Goal: Transaction & Acquisition: Book appointment/travel/reservation

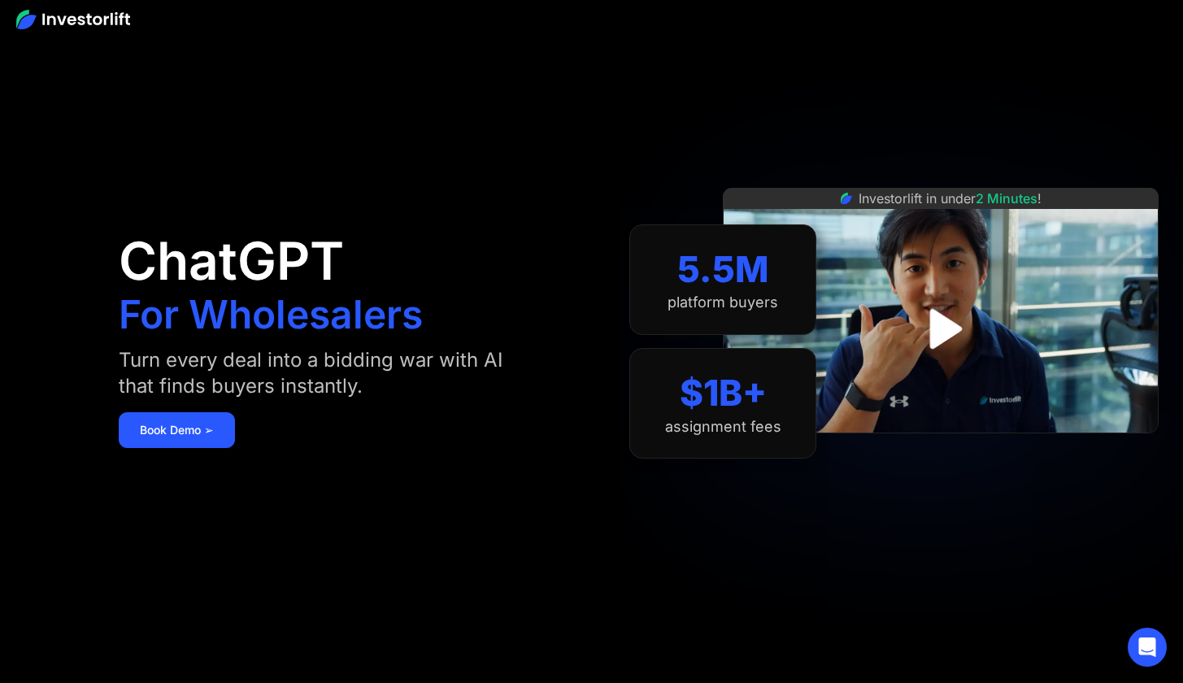
click at [85, 24] on img at bounding box center [73, 20] width 114 height 20
click at [36, 18] on img at bounding box center [73, 20] width 114 height 20
click at [31, 17] on img at bounding box center [73, 20] width 114 height 20
click at [946, 335] on img "open lightbox" at bounding box center [941, 329] width 108 height 108
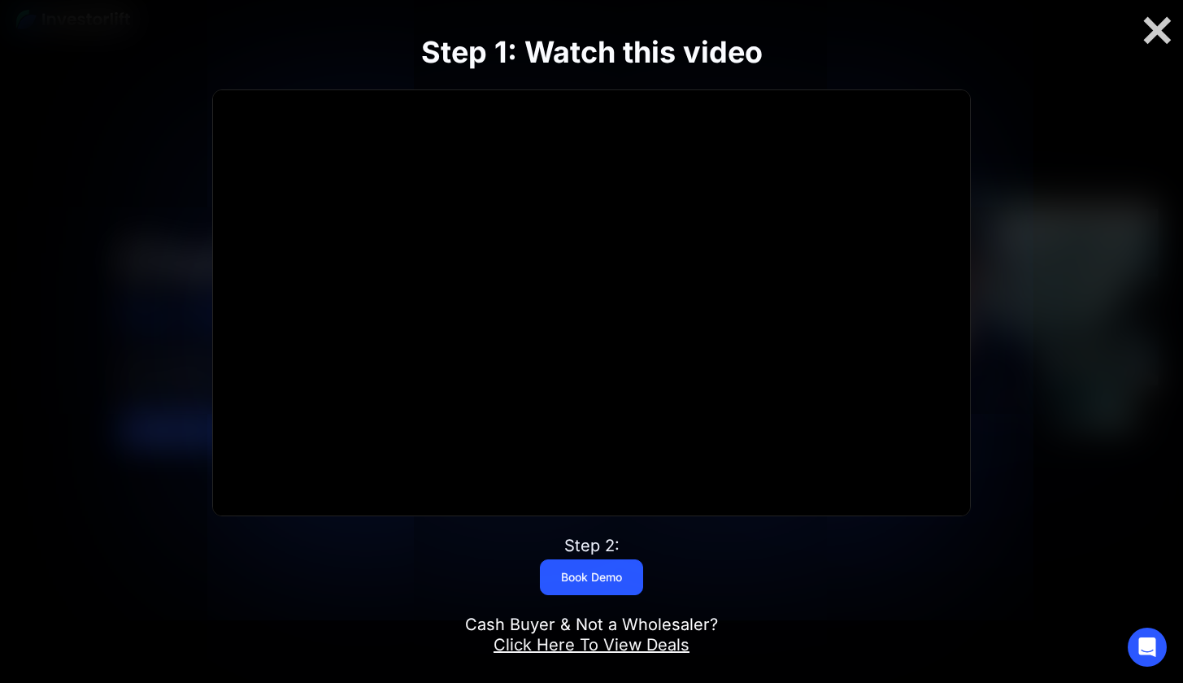
click at [585, 647] on link "Click Here To View Deals" at bounding box center [591, 645] width 196 height 20
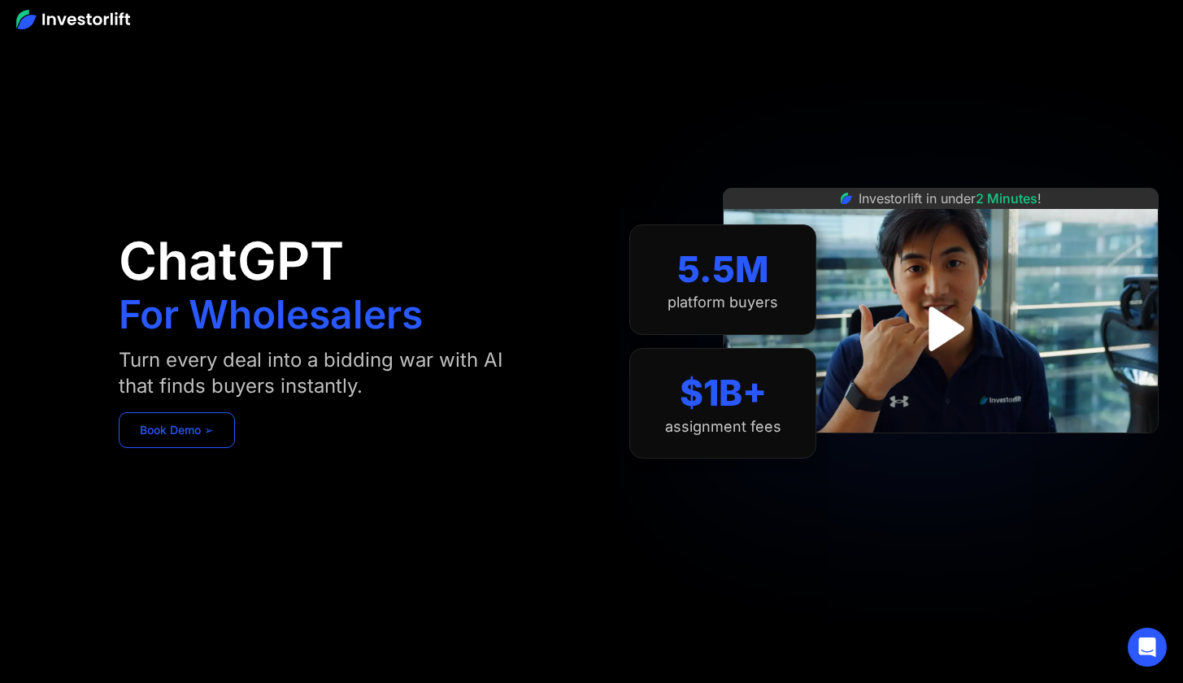
click at [186, 425] on link "Book Demo ➢" at bounding box center [177, 430] width 116 height 36
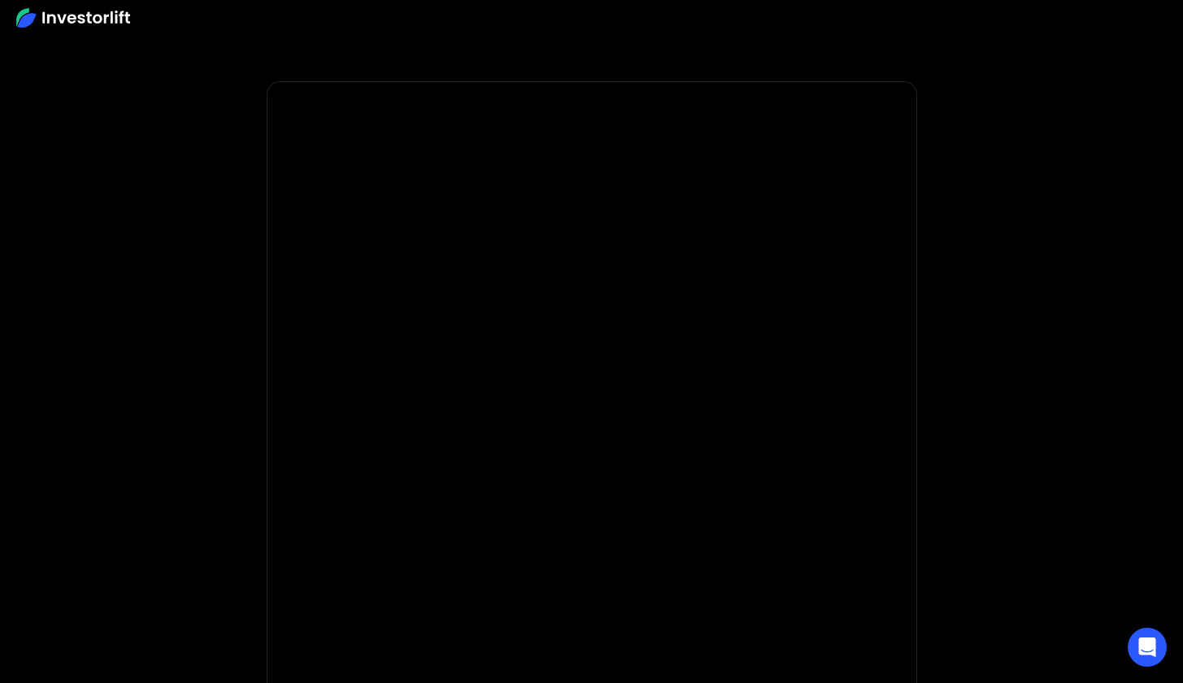
click at [71, 21] on img at bounding box center [73, 18] width 114 height 20
